Goal: Information Seeking & Learning: Learn about a topic

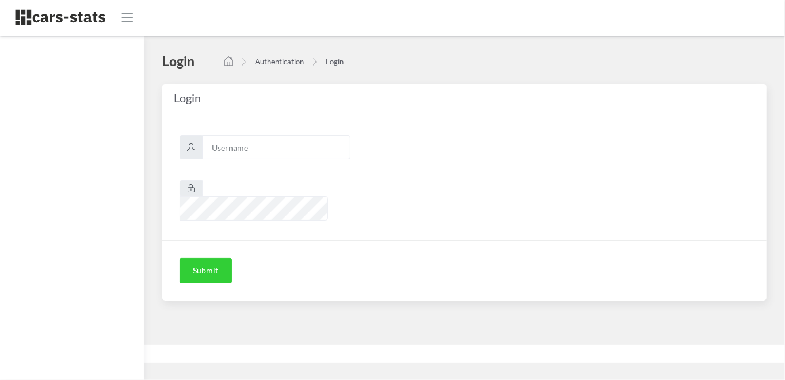
scroll to position [9, 9]
type input "skoda"
click at [228, 258] on button "Submit" at bounding box center [205, 270] width 52 height 25
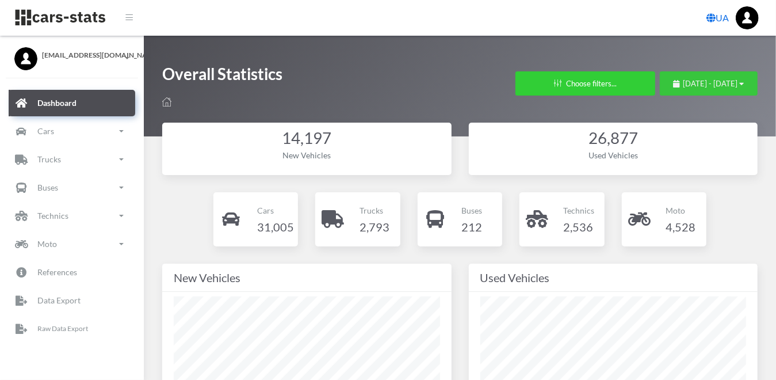
click at [745, 79] on button "September 9, 2025 - October 9, 2025" at bounding box center [709, 83] width 98 height 24
click at [739, 79] on div "September 9, 2025 - October 9, 2025" at bounding box center [709, 84] width 71 height 12
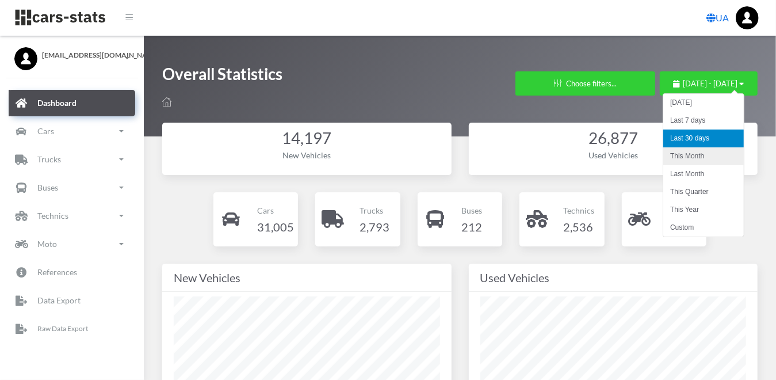
click at [705, 153] on li "This Month" at bounding box center [703, 156] width 81 height 18
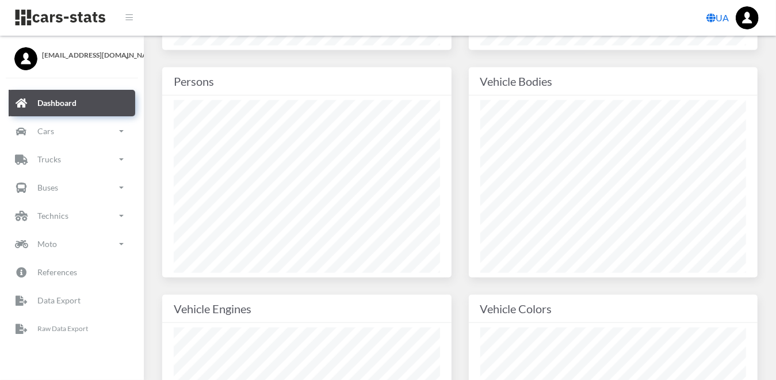
scroll to position [805, 0]
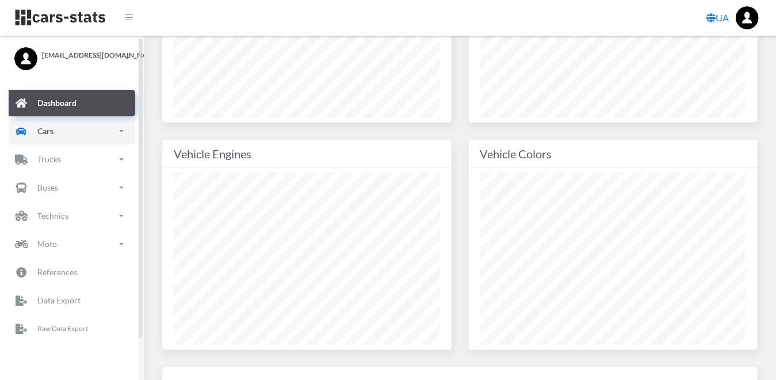
click at [29, 121] on link "Cars" at bounding box center [72, 131] width 127 height 26
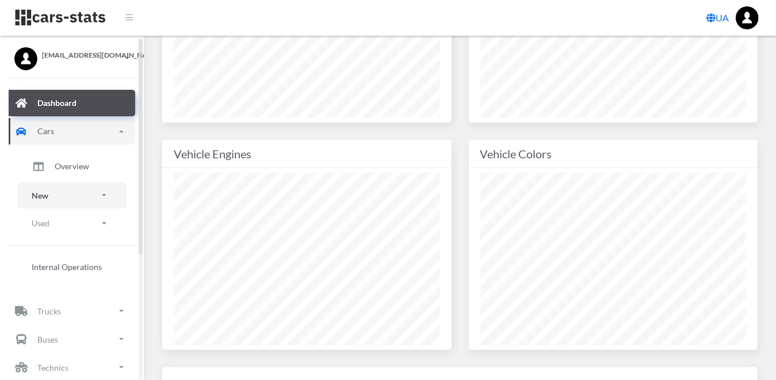
click at [41, 199] on p "New" at bounding box center [40, 195] width 17 height 14
click at [80, 227] on link "Brands" at bounding box center [72, 228] width 92 height 24
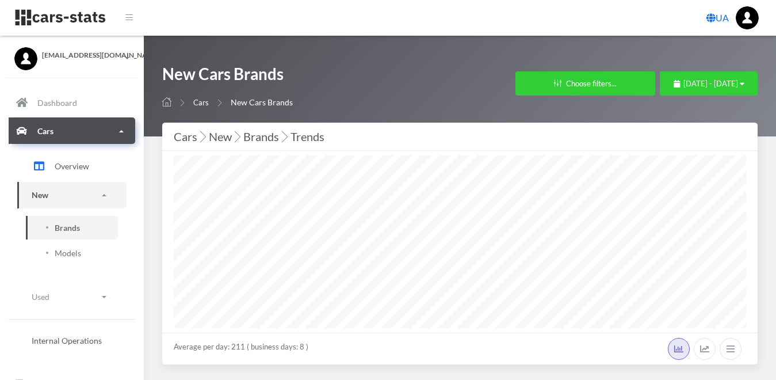
select select "25"
click at [739, 83] on div "[DATE] - [DATE]" at bounding box center [709, 84] width 71 height 12
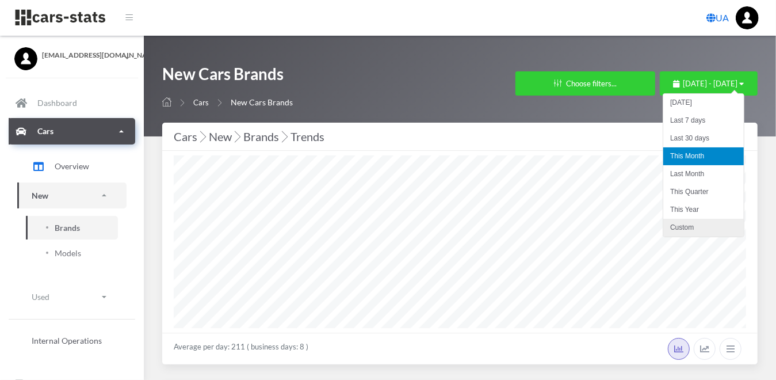
click at [691, 224] on li "Custom" at bounding box center [703, 228] width 81 height 18
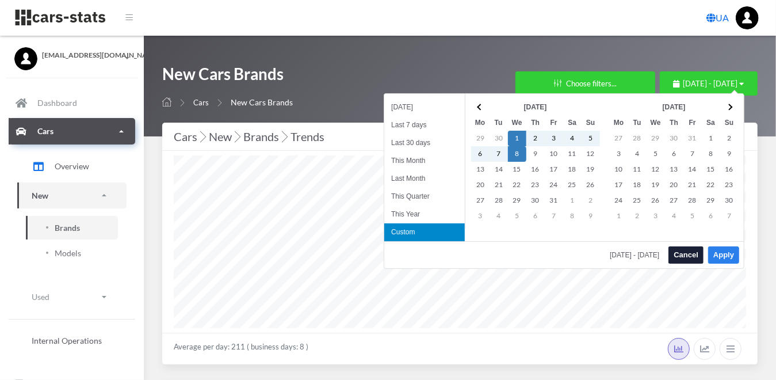
click at [714, 253] on button "Apply" at bounding box center [723, 254] width 31 height 17
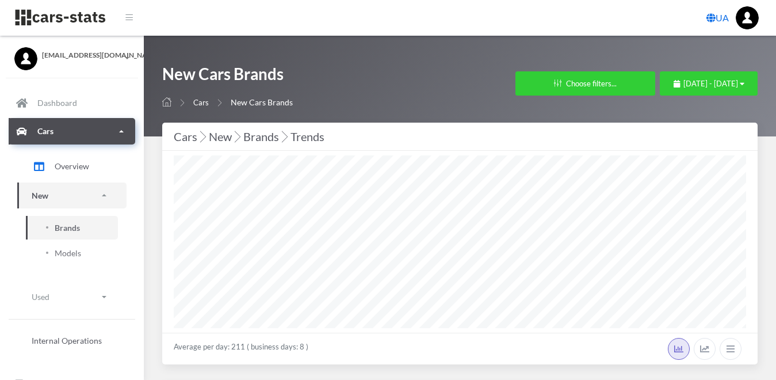
select select "25"
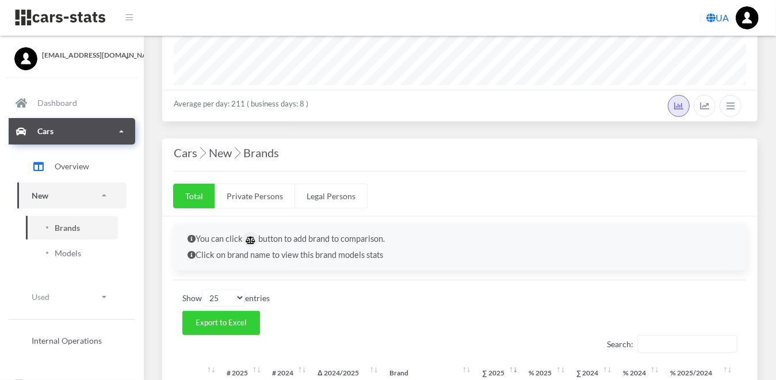
scroll to position [230, 0]
